Goal: Task Accomplishment & Management: Manage account settings

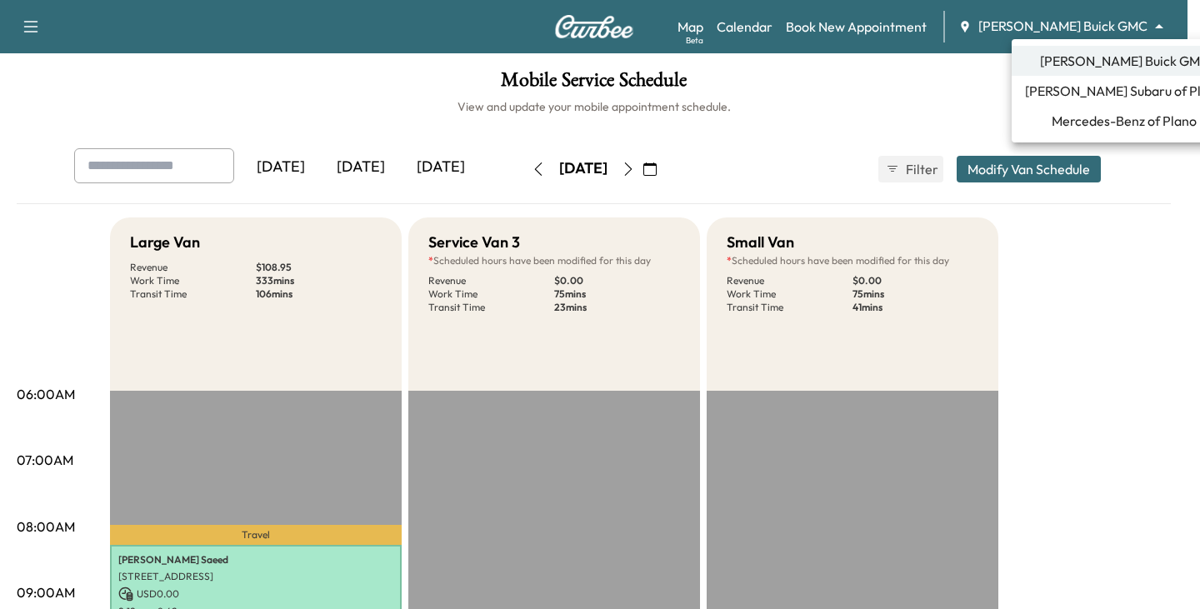
click at [1149, 32] on body "Support Log Out Map Beta Calendar Book New Appointment [PERSON_NAME] Buick GMC …" at bounding box center [600, 304] width 1200 height 609
click at [1100, 117] on span "Mercedes-Benz of Plano" at bounding box center [1124, 121] width 145 height 20
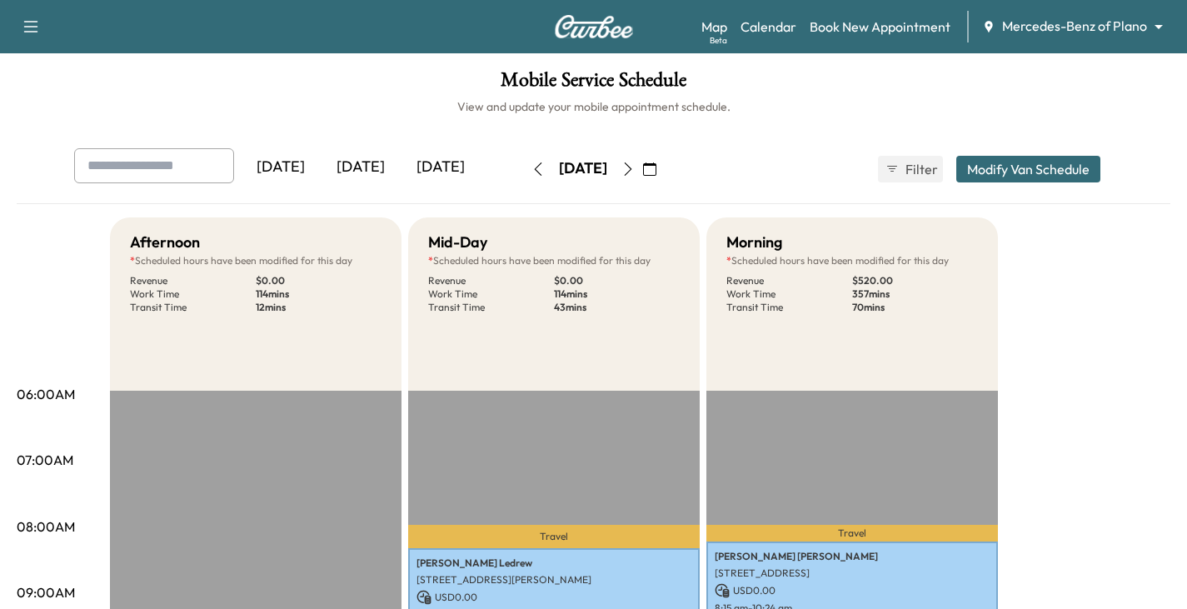
click at [657, 169] on icon "button" at bounding box center [649, 168] width 13 height 13
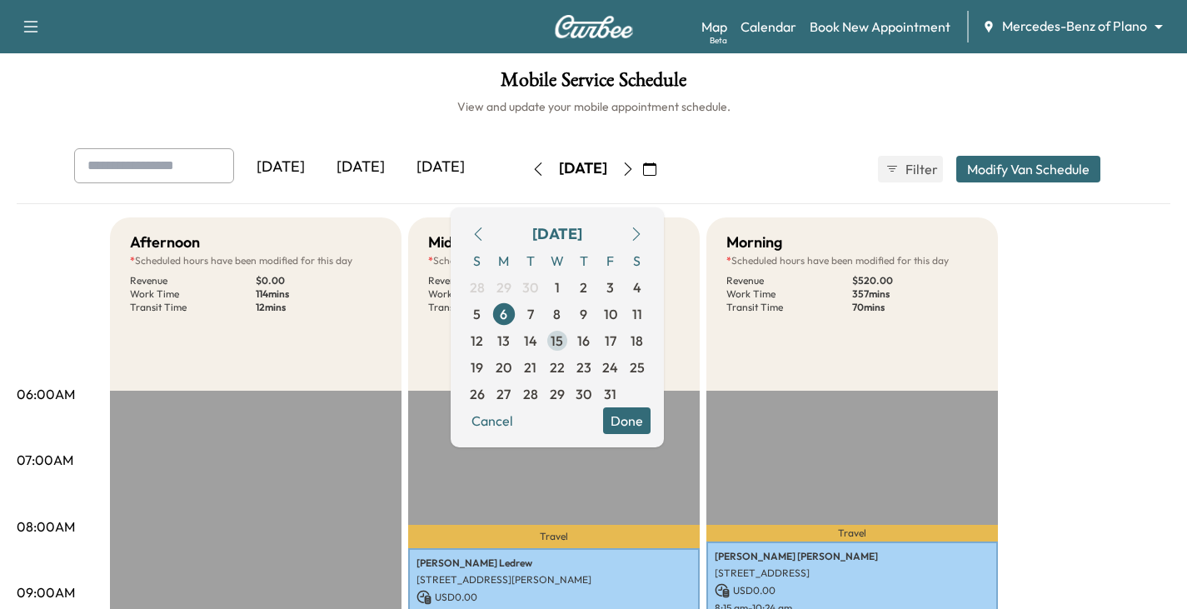
click at [563, 338] on span "15" at bounding box center [557, 341] width 12 height 20
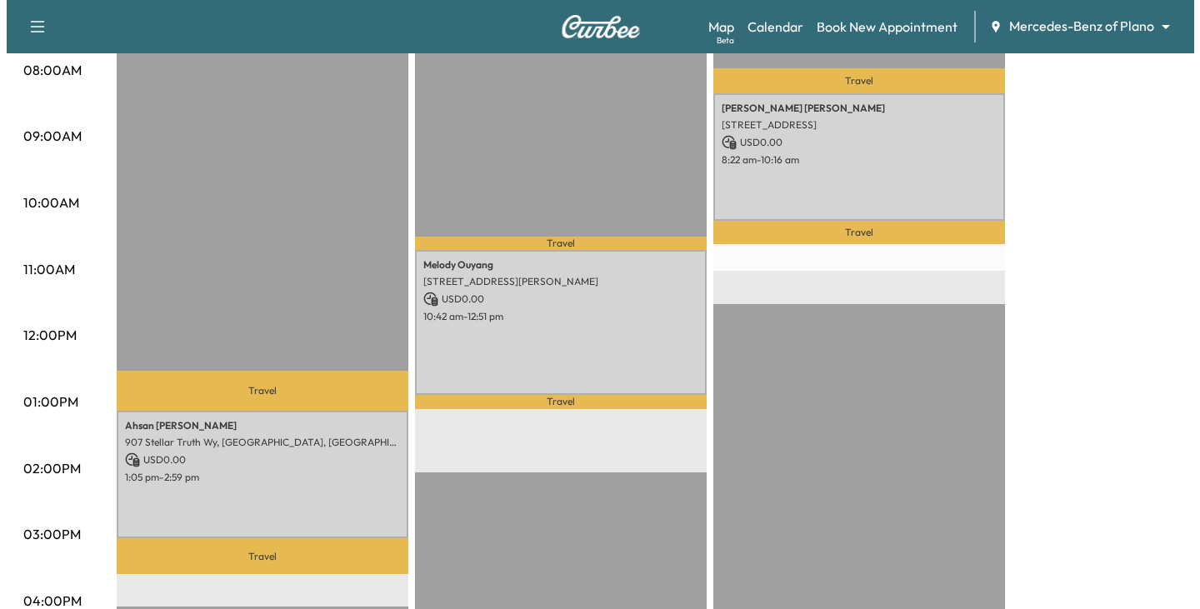
scroll to position [500, 0]
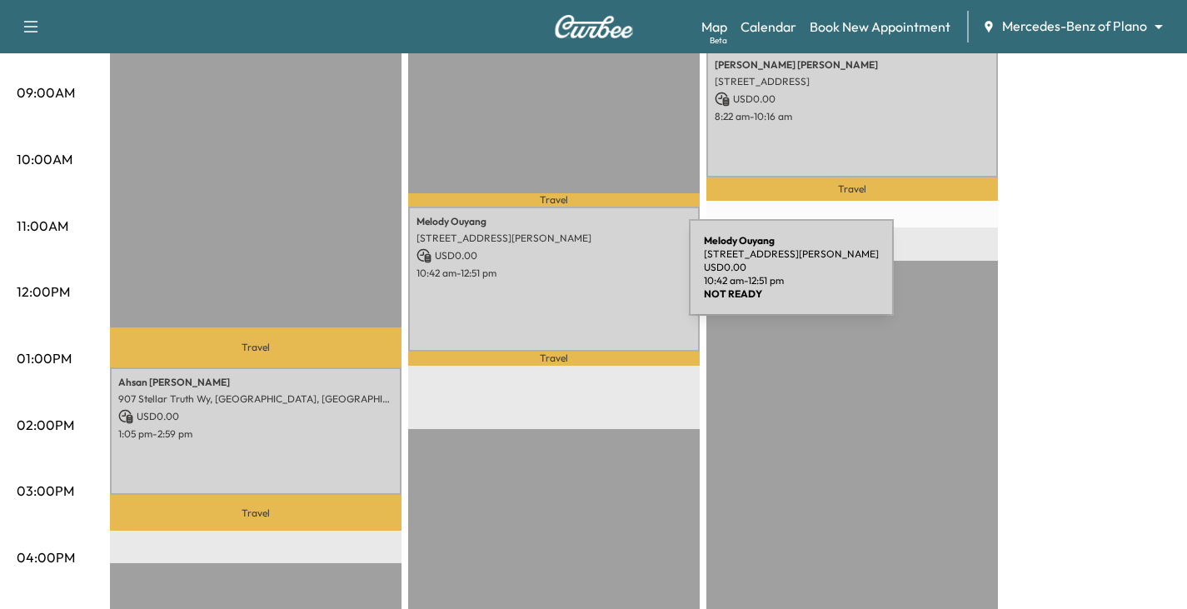
click at [564, 277] on div "[PERSON_NAME] [STREET_ADDRESS][PERSON_NAME] USD 0.00 10:42 am - 12:51 pm" at bounding box center [554, 279] width 292 height 145
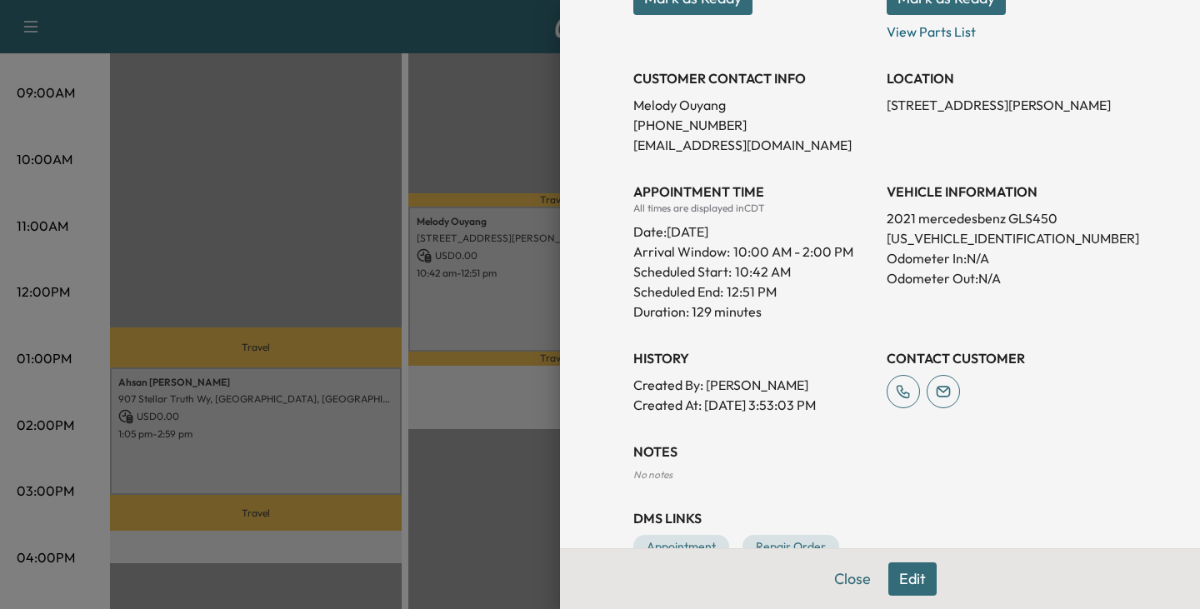
scroll to position [333, 0]
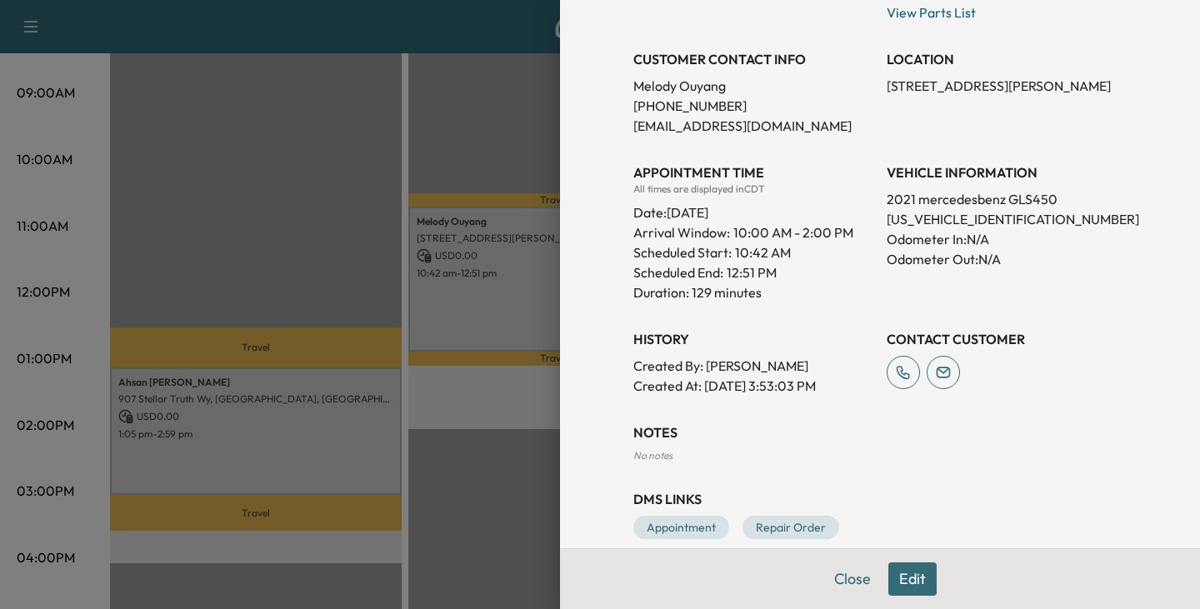
click at [904, 577] on button "Edit" at bounding box center [912, 578] width 48 height 33
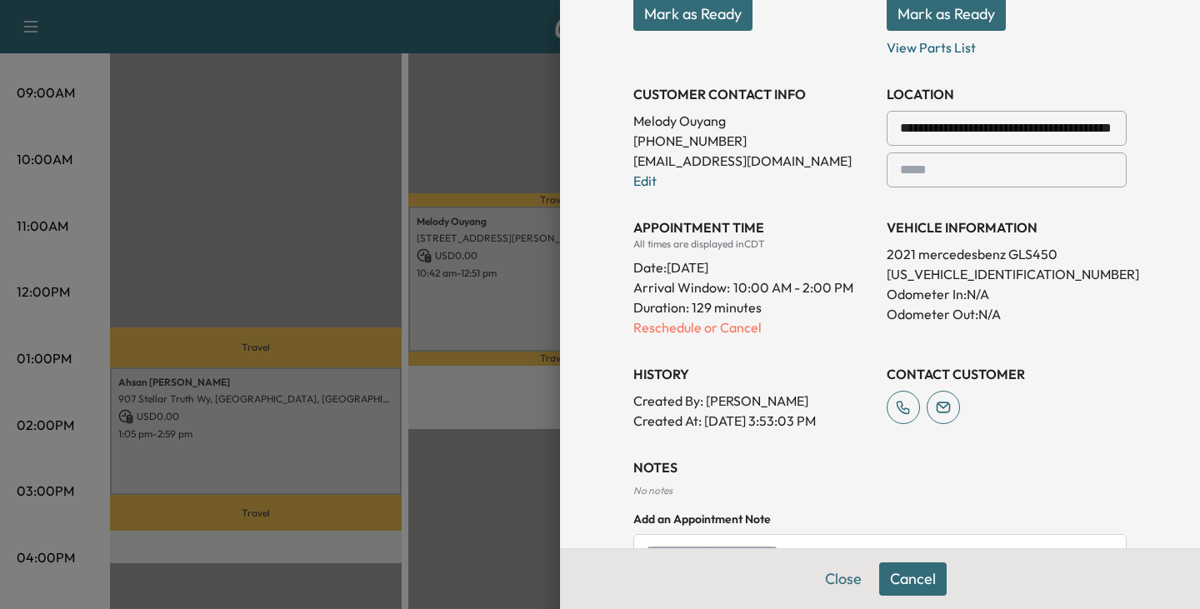
scroll to position [368, 0]
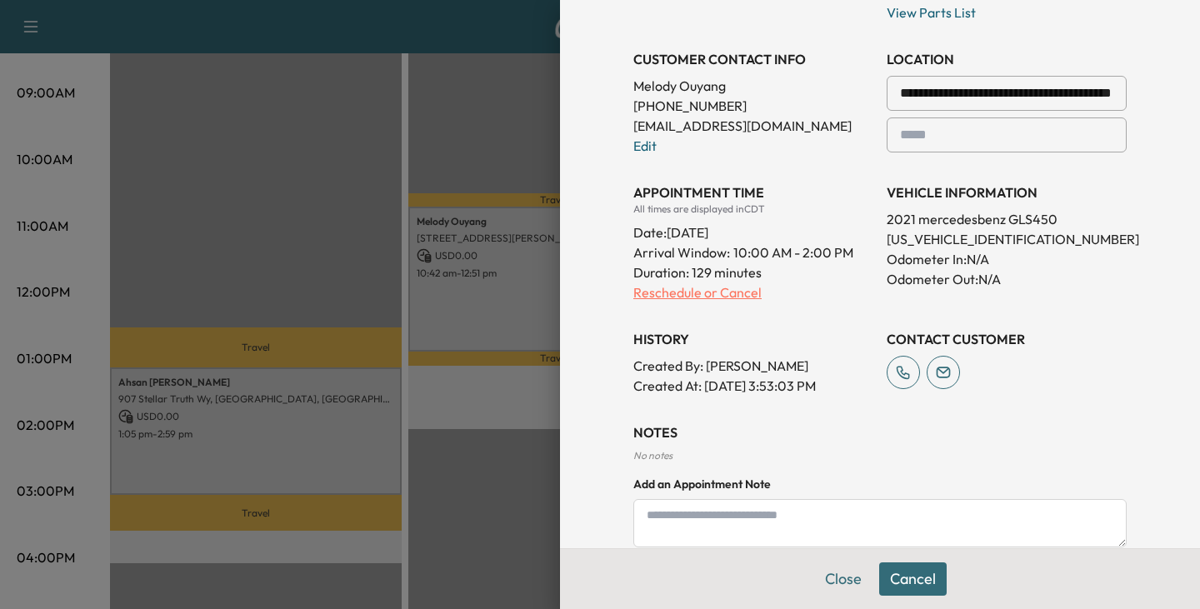
click at [701, 293] on p "Reschedule or Cancel" at bounding box center [753, 292] width 240 height 20
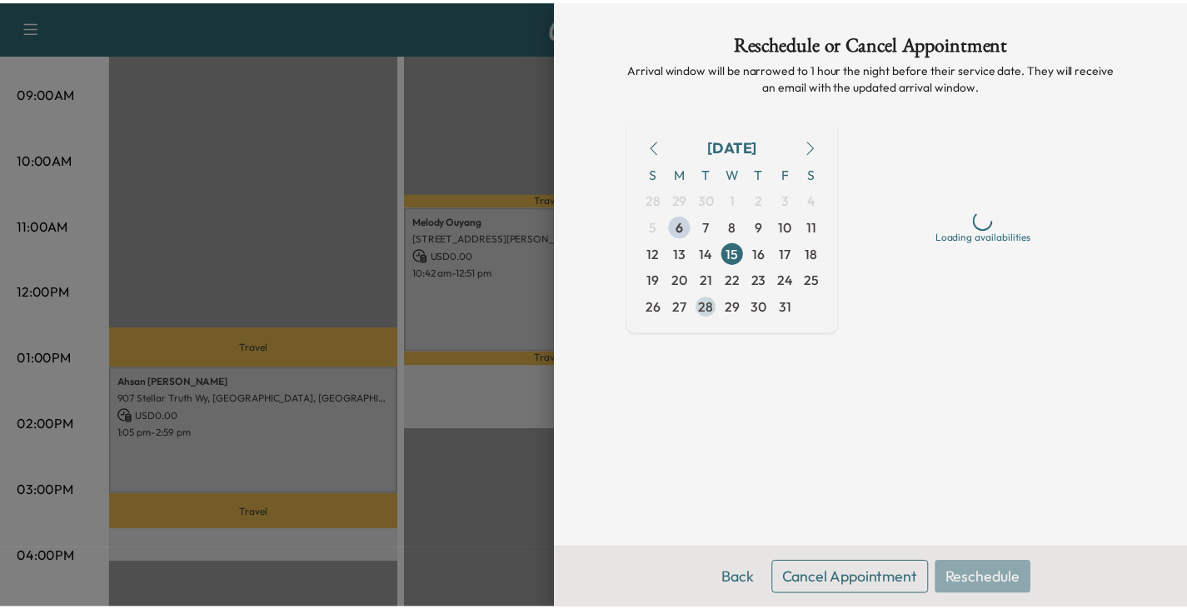
scroll to position [0, 0]
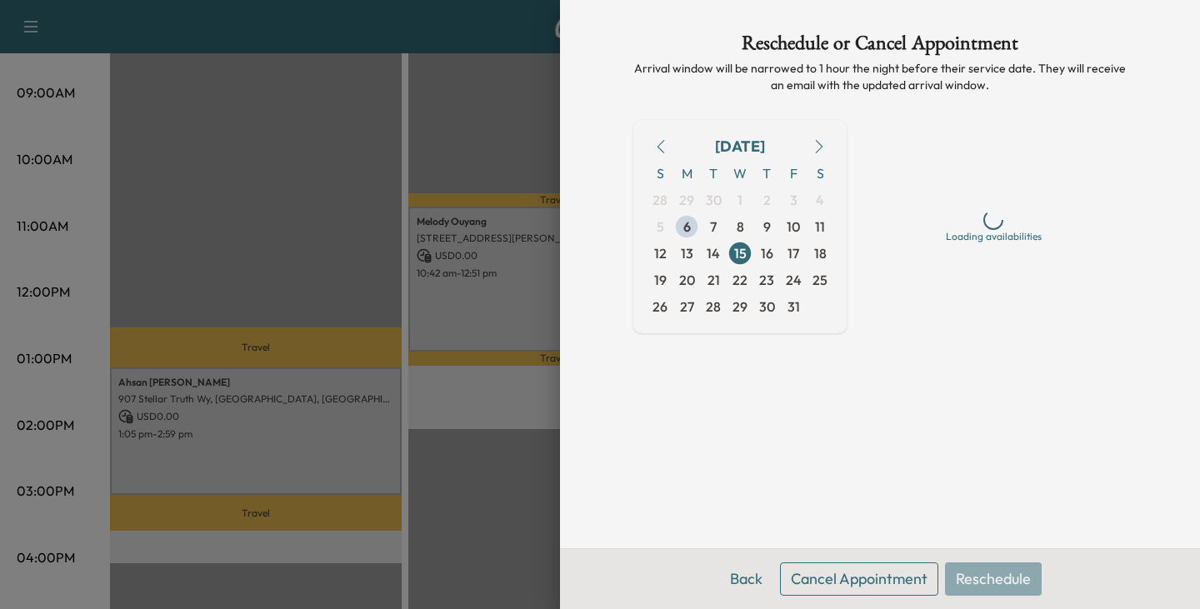
click at [867, 580] on button "Cancel Appointment" at bounding box center [859, 578] width 158 height 33
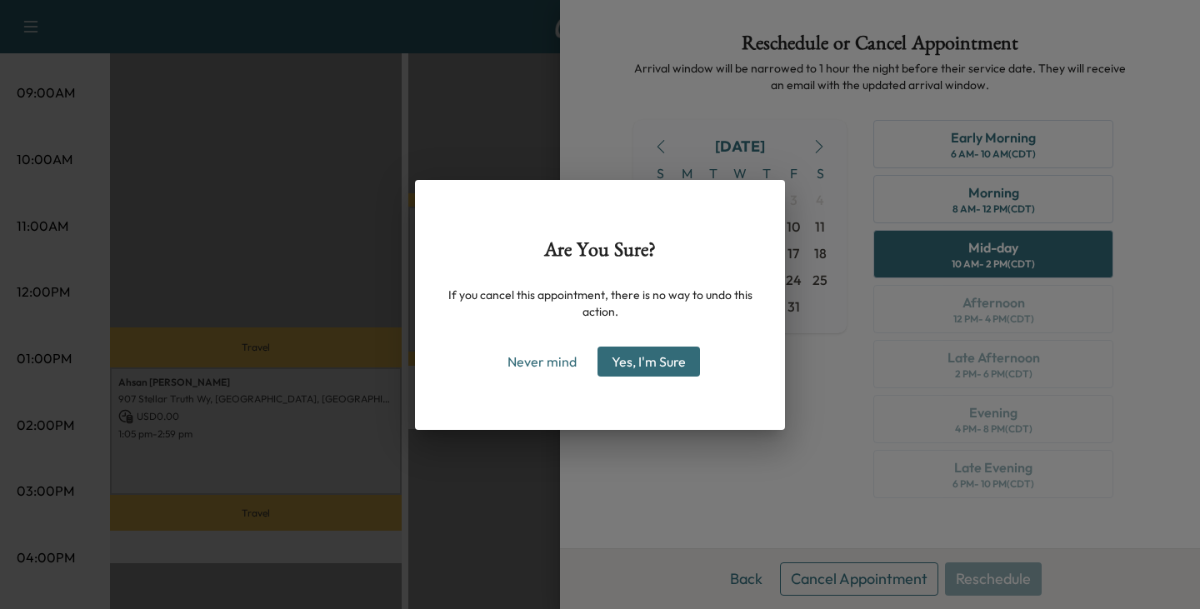
click at [634, 358] on button "Yes, I'm Sure" at bounding box center [648, 362] width 102 height 30
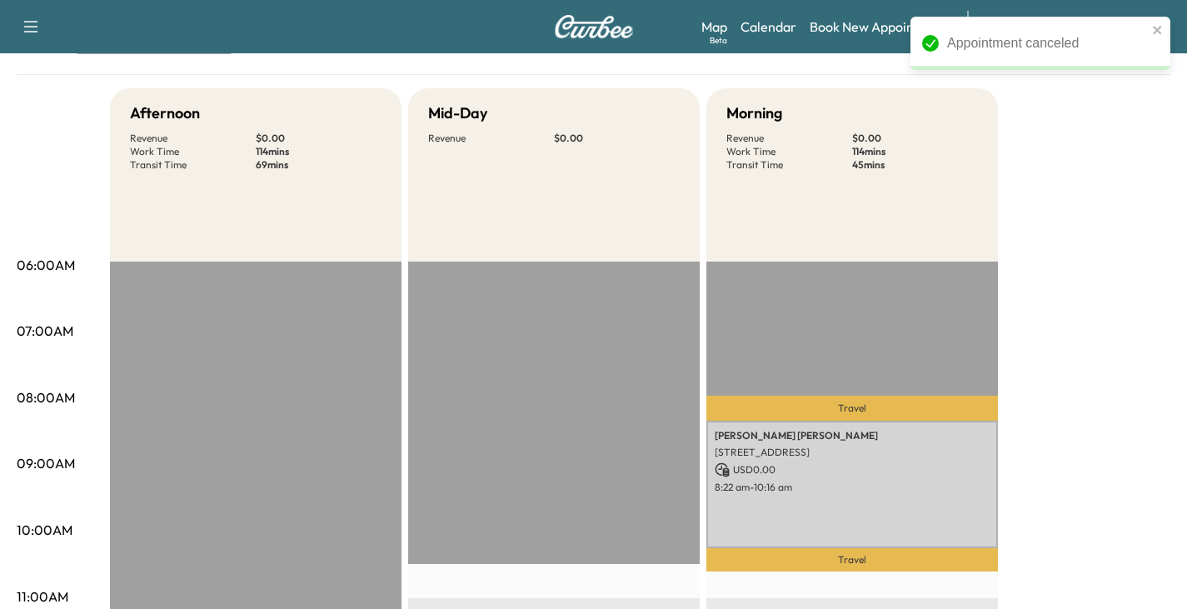
scroll to position [83, 0]
